Goal: Task Accomplishment & Management: Complete application form

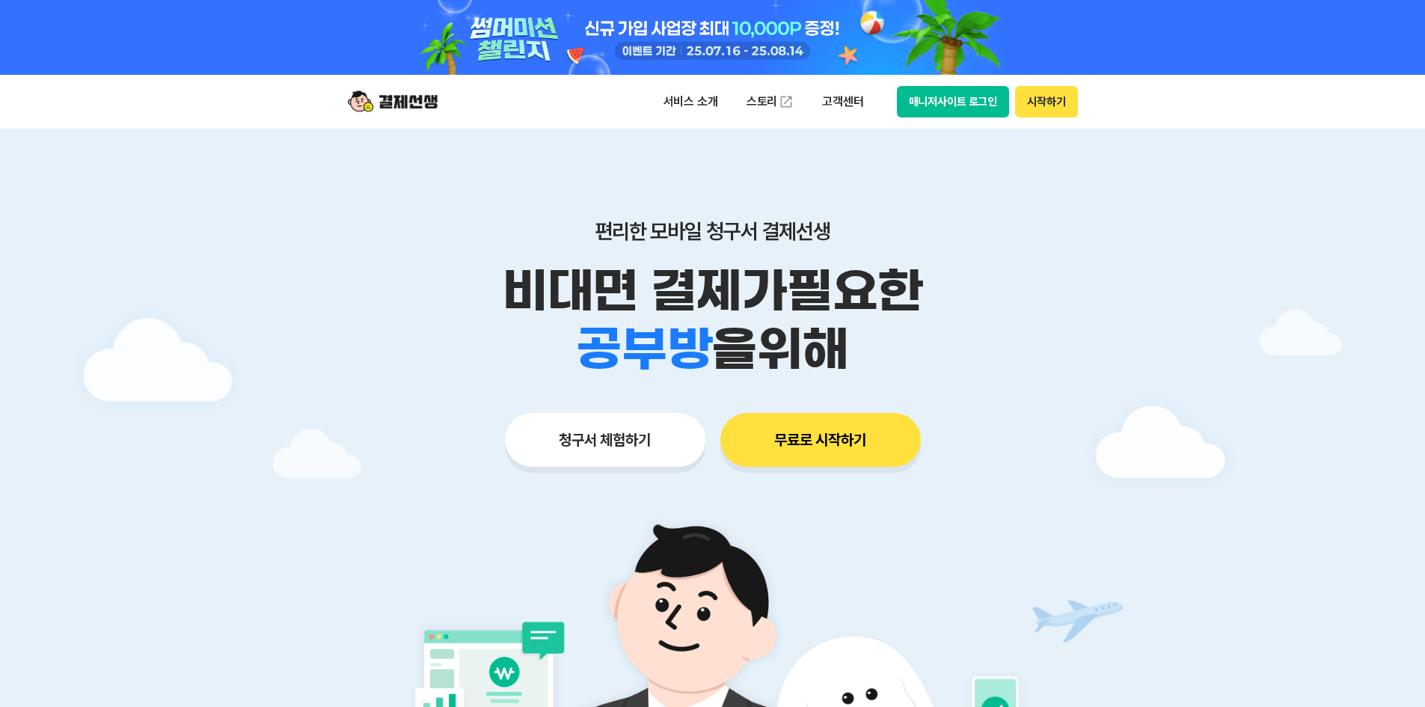
click at [645, 439] on button "청구서 체험하기" at bounding box center [605, 440] width 201 height 54
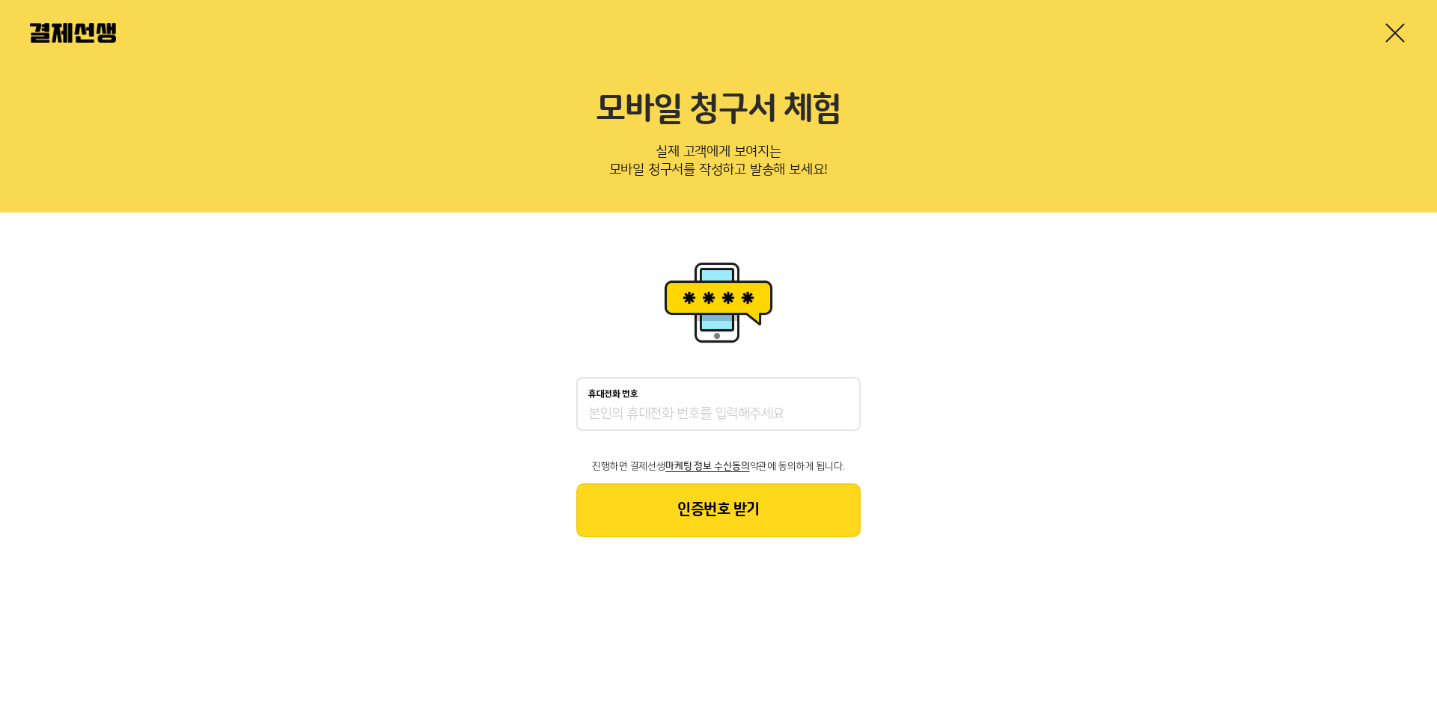
click at [688, 411] on input "휴대전화 번호" at bounding box center [718, 415] width 260 height 18
type input "01068660220"
click at [710, 510] on button "인증번호 받기" at bounding box center [718, 510] width 284 height 54
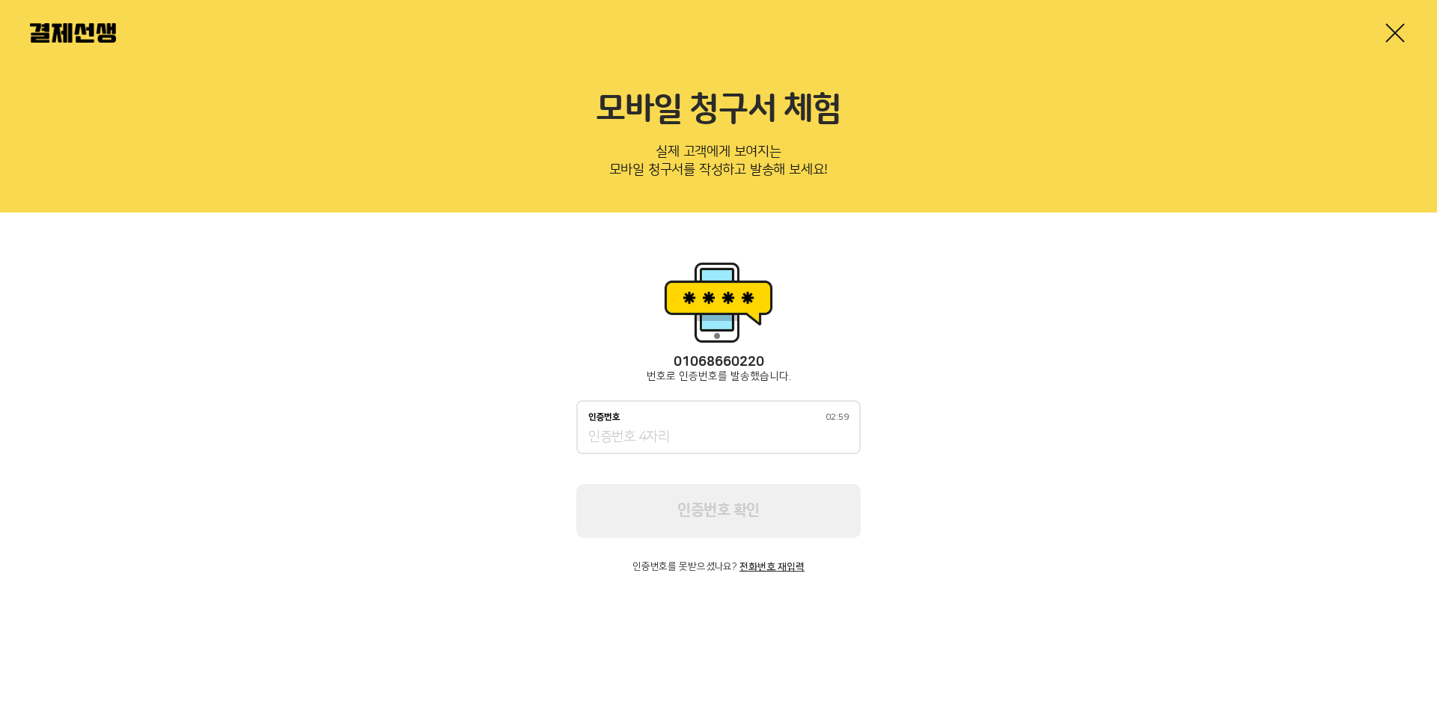
click at [738, 430] on input "인증번호 02:59" at bounding box center [718, 438] width 260 height 18
click at [743, 430] on input "인증번호 02:53" at bounding box center [718, 438] width 260 height 18
type input "4"
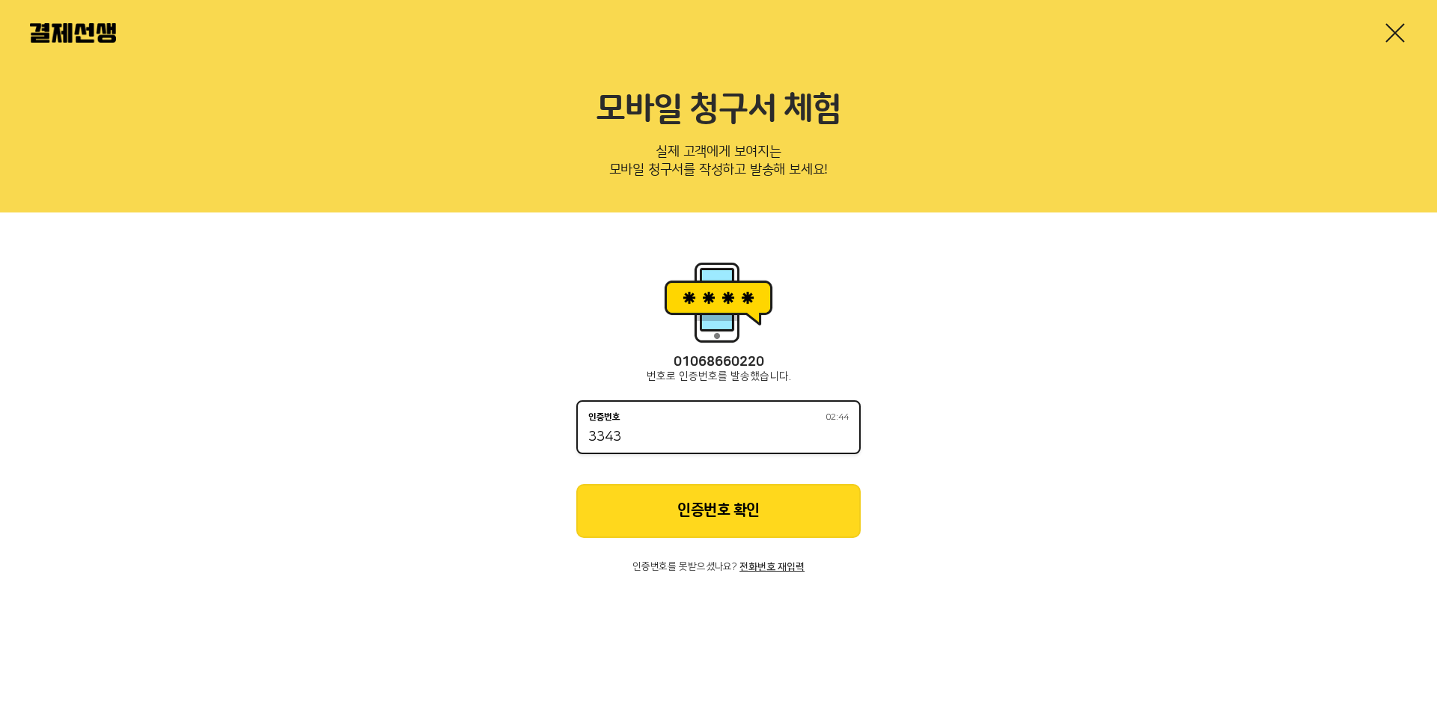
type input "3343"
click at [787, 516] on button "인증번호 확인" at bounding box center [718, 511] width 284 height 54
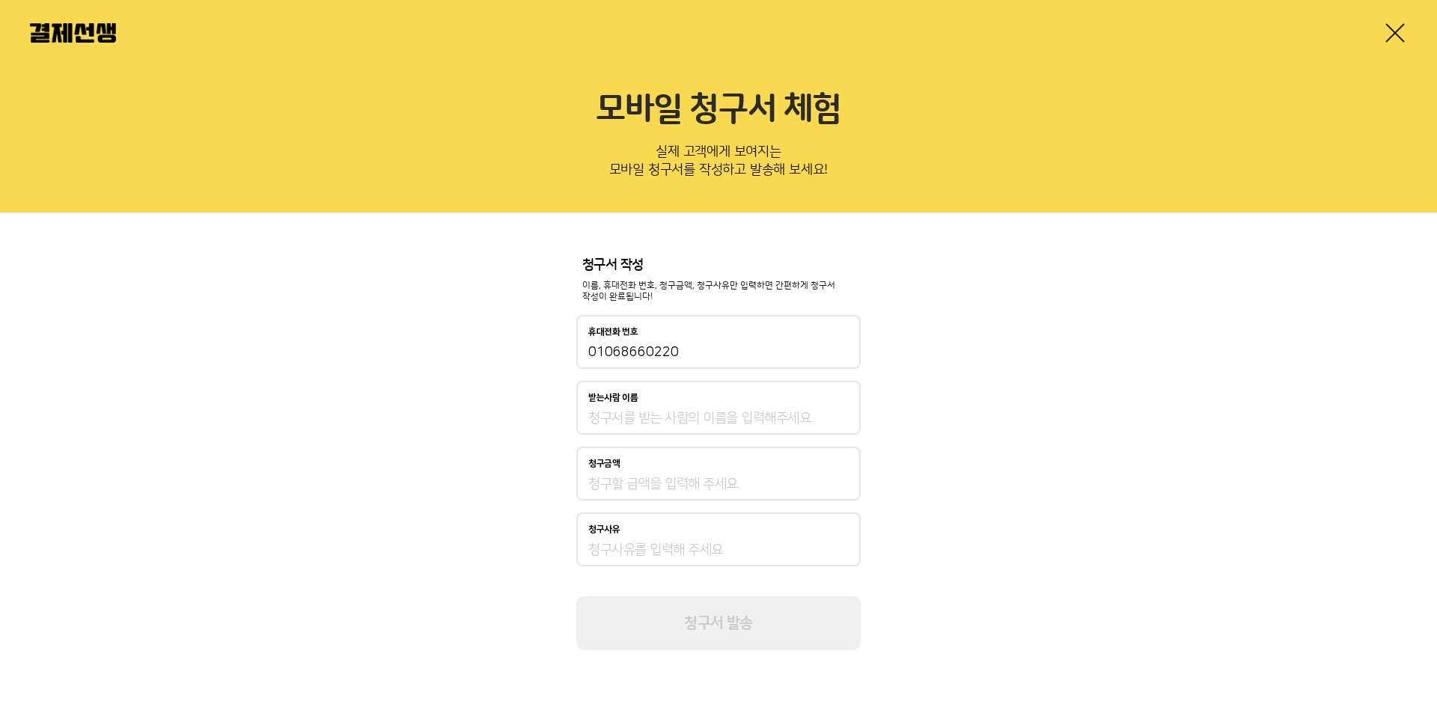
click at [1388, 28] on link at bounding box center [1395, 33] width 24 height 24
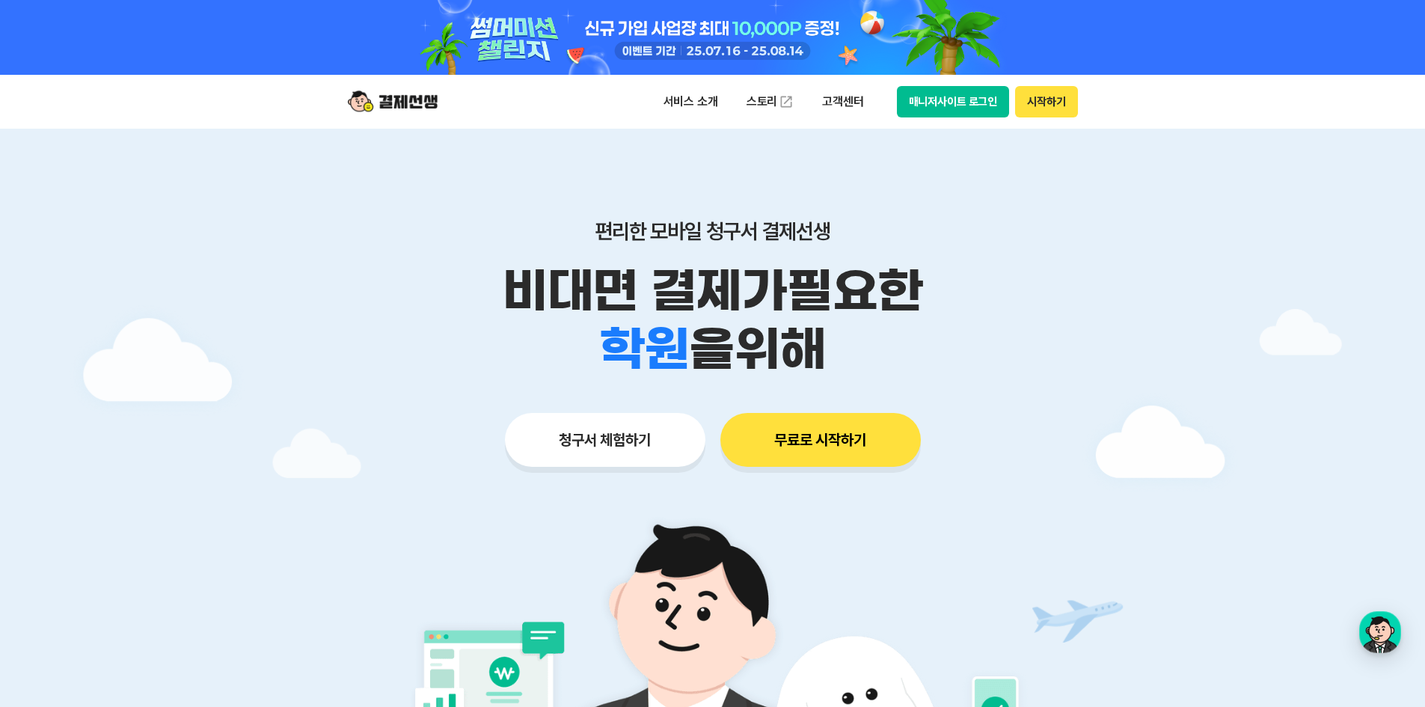
click at [810, 448] on button "무료로 시작하기" at bounding box center [821, 440] width 201 height 54
